Goal: Participate in discussion

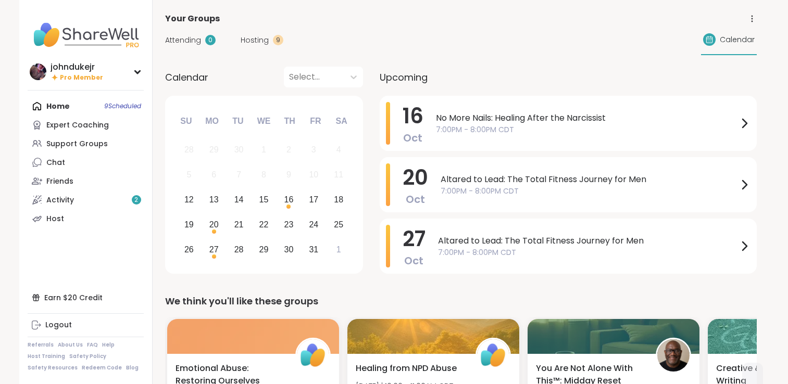
click at [66, 219] on link "Host" at bounding box center [86, 218] width 116 height 19
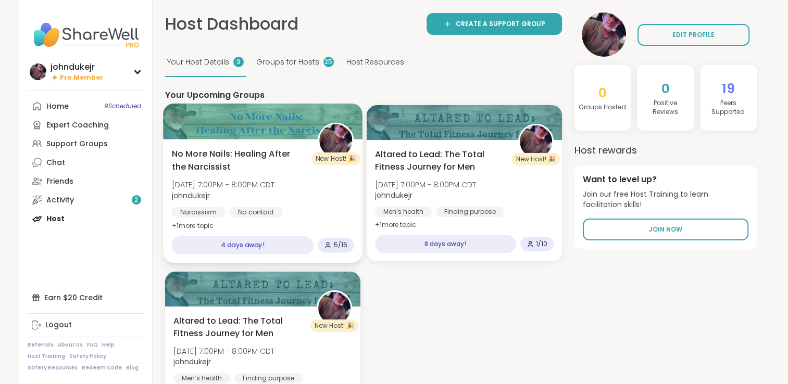
click at [204, 157] on span "No More Nails: Healing After the Narcissist" at bounding box center [238, 161] width 134 height 26
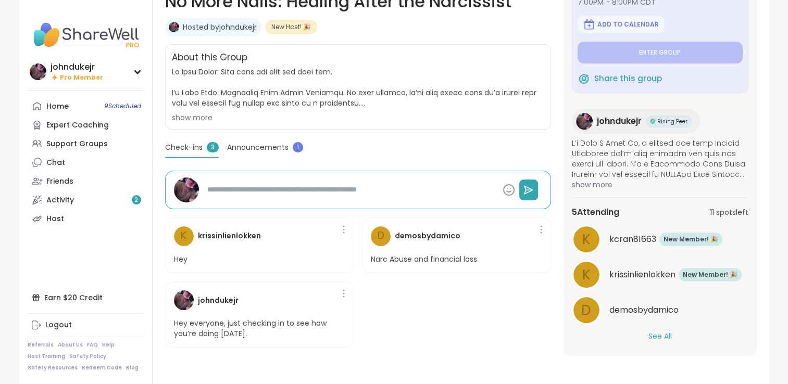
scroll to position [57, 0]
click at [658, 335] on button "See All" at bounding box center [660, 335] width 23 height 11
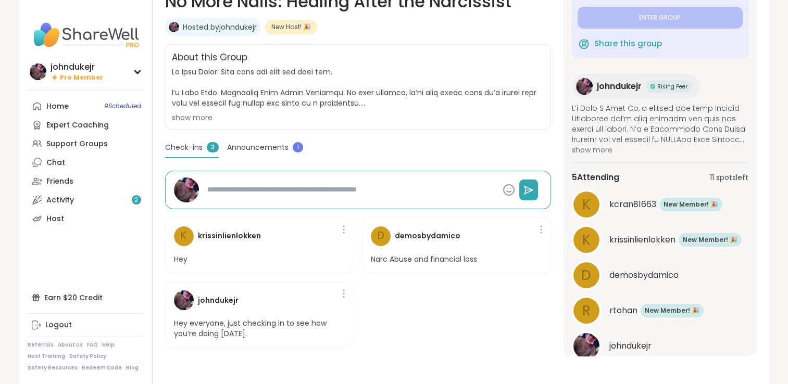
scroll to position [128, 0]
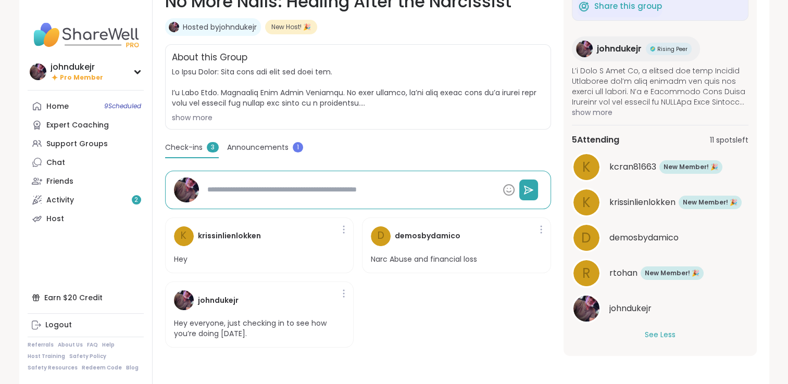
type textarea "*"
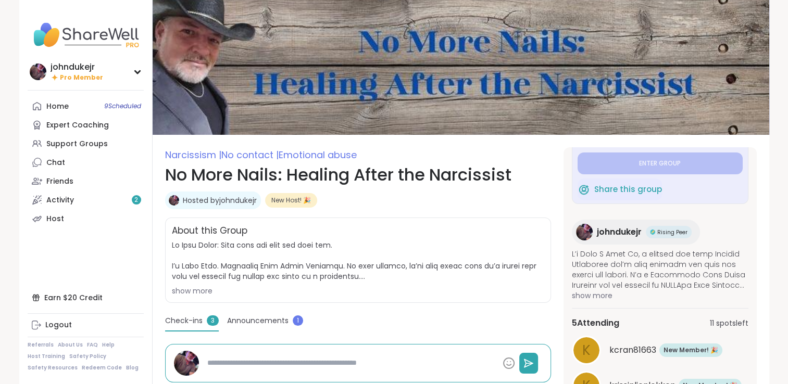
scroll to position [0, 0]
